Goal: Task Accomplishment & Management: Manage account settings

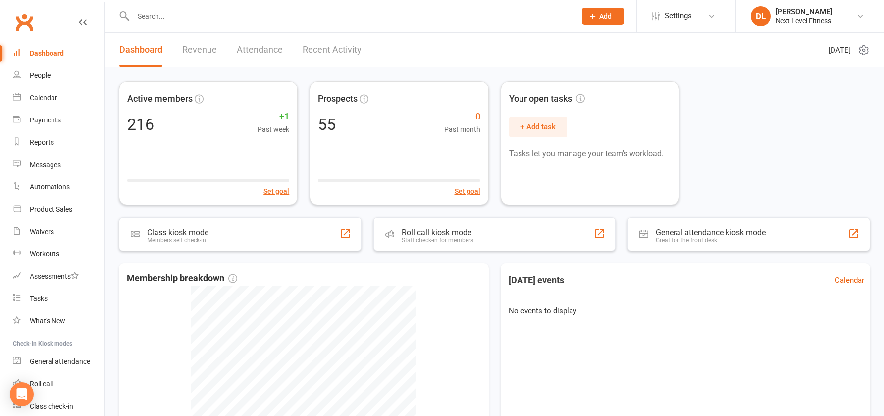
click at [240, 50] on link "Attendance" at bounding box center [260, 50] width 46 height 34
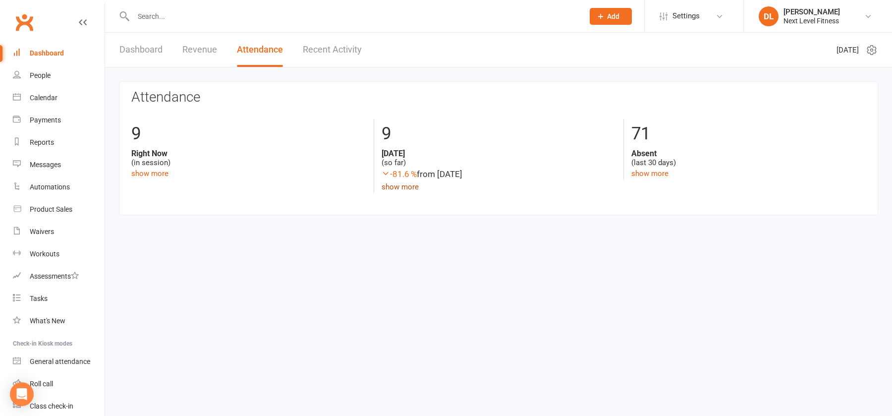
click at [413, 189] on link "show more" at bounding box center [400, 186] width 37 height 9
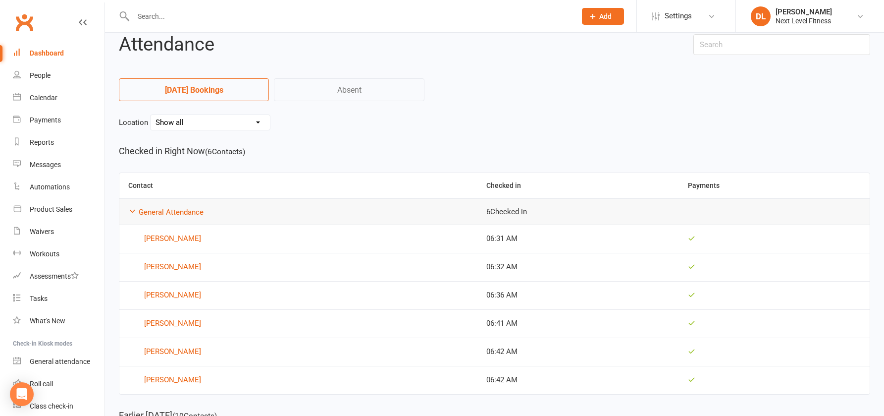
scroll to position [99, 0]
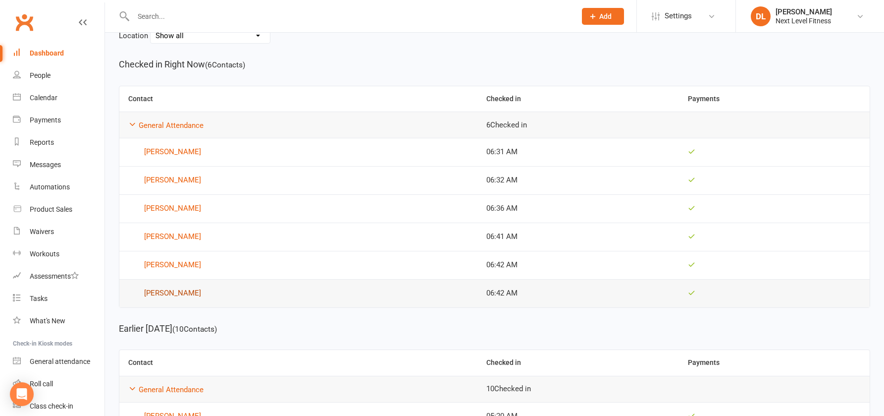
click at [173, 294] on link "Vida Harkness" at bounding box center [298, 293] width 340 height 12
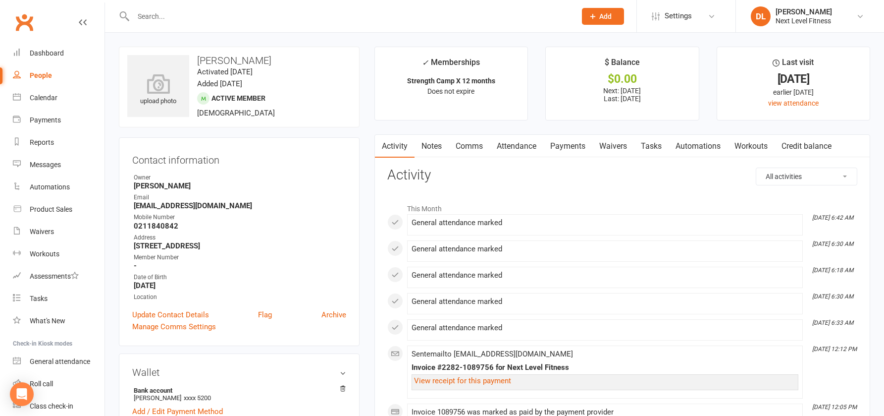
click at [567, 148] on link "Payments" at bounding box center [568, 146] width 49 height 23
